Goal: Use online tool/utility: Utilize a website feature to perform a specific function

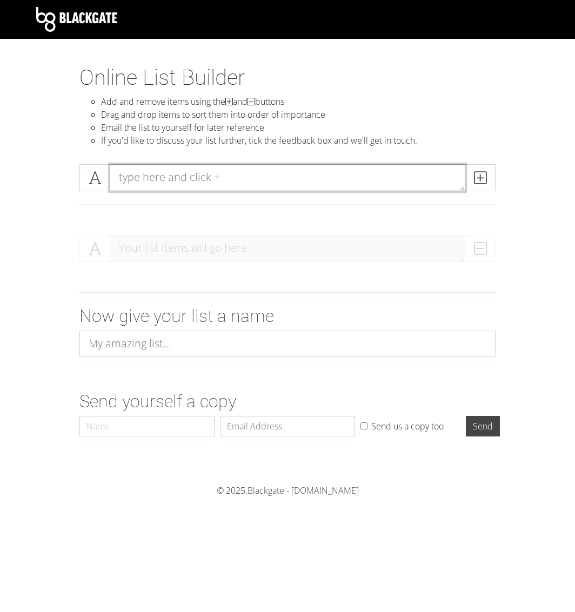
click at [150, 184] on textarea at bounding box center [288, 177] width 356 height 27
type textarea "Mirai Nikki"
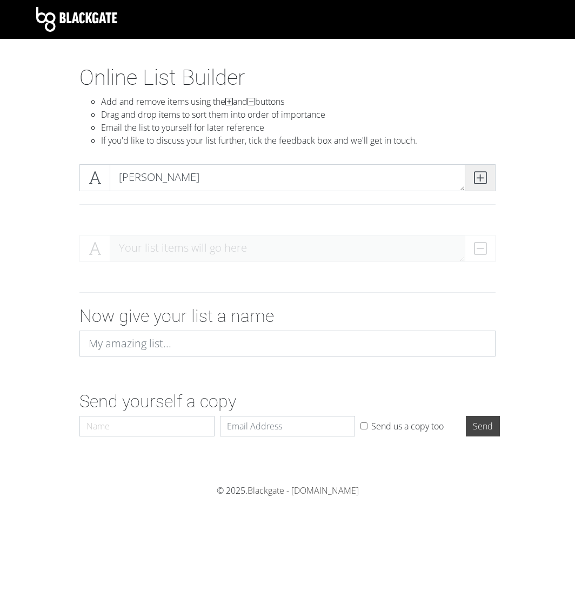
click at [486, 180] on span at bounding box center [480, 177] width 31 height 27
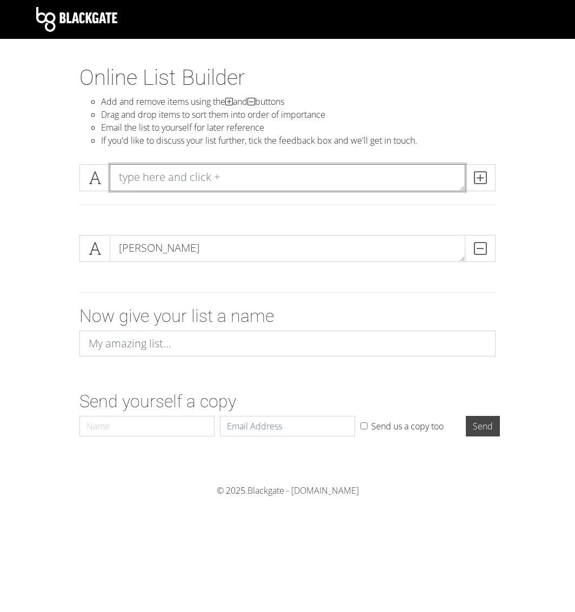
drag, startPoint x: 272, startPoint y: 180, endPoint x: 155, endPoint y: 181, distance: 117.8
click at [155, 181] on textarea at bounding box center [288, 177] width 356 height 27
type textarea "Demon Slayer"
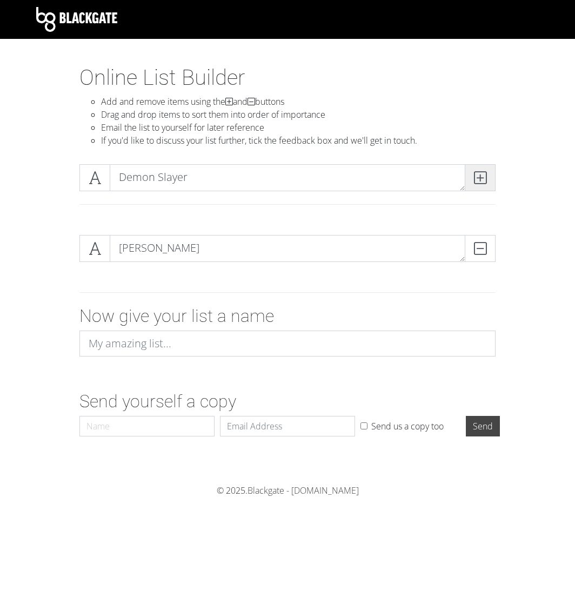
click at [482, 179] on icon at bounding box center [480, 177] width 12 height 11
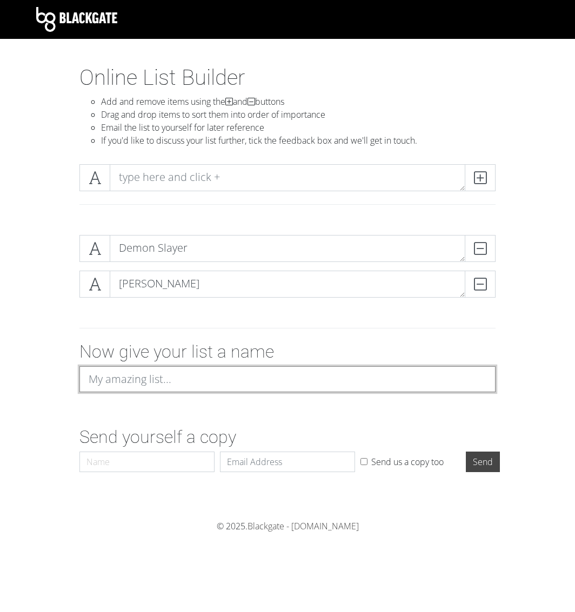
click at [132, 377] on input at bounding box center [287, 379] width 416 height 26
type input "Anime"
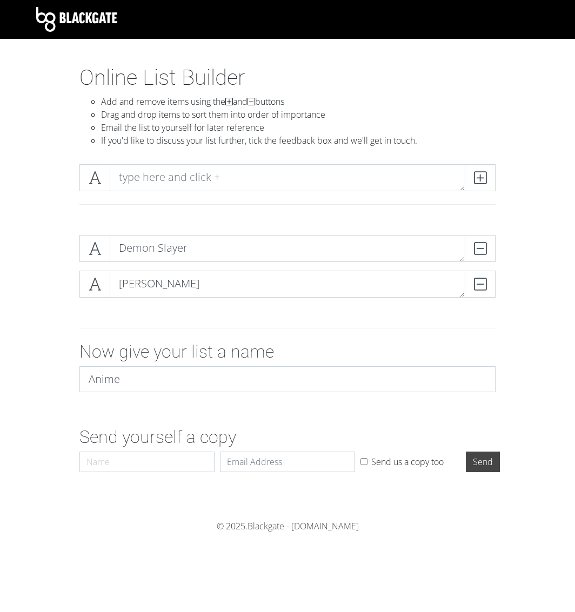
click at [29, 447] on div "Send yourself a copy Name Email Send us a copy too Send" at bounding box center [287, 452] width 519 height 50
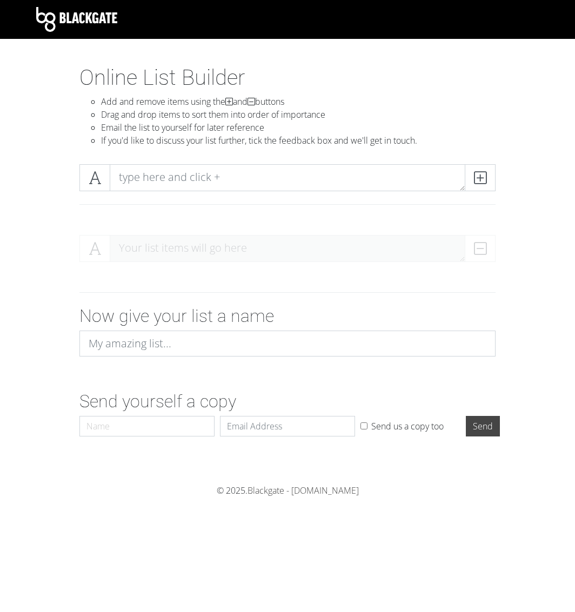
drag, startPoint x: 73, startPoint y: 261, endPoint x: 81, endPoint y: 241, distance: 21.4
